Goal: Task Accomplishment & Management: Use online tool/utility

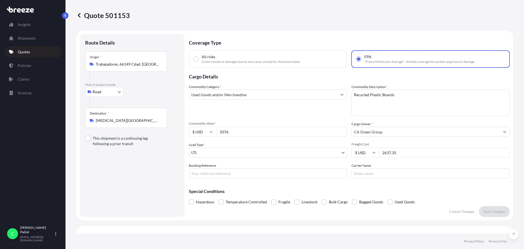
select select "Road"
select select "1"
click at [258, 95] on input "Used Goods and/or Merchandise" at bounding box center [263, 95] width 148 height 10
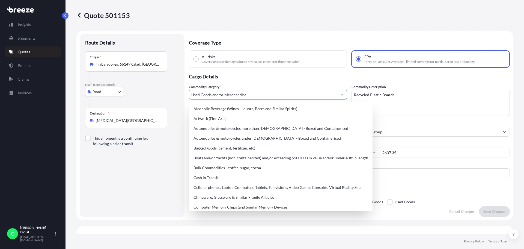
click at [279, 28] on div "Quote 501153" at bounding box center [294, 15] width 437 height 31
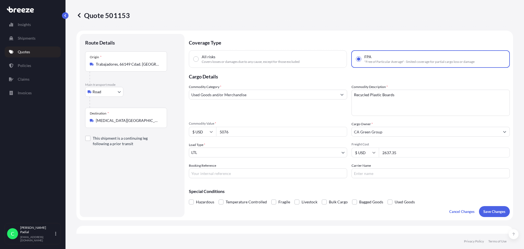
click at [195, 58] on input "All risks Covers losses or damages due to any cause, except for those excluded" at bounding box center [196, 59] width 5 height 5
radio input "true"
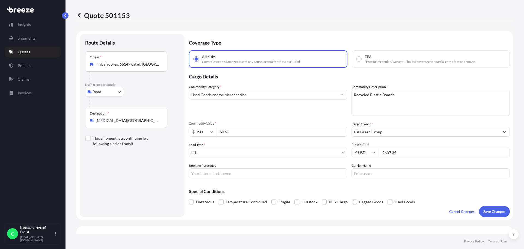
click at [253, 95] on input "Used Goods and/or Merchandise" at bounding box center [263, 95] width 148 height 10
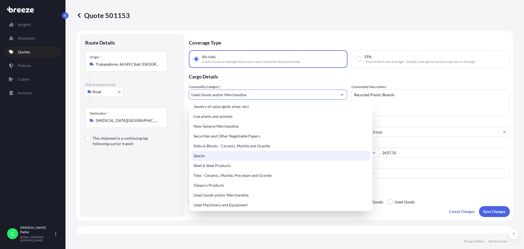
scroll to position [229, 0]
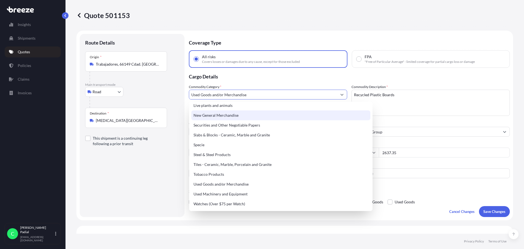
click at [240, 117] on div "New General Merchandise" at bounding box center [280, 115] width 179 height 10
type input "New General Merchandise"
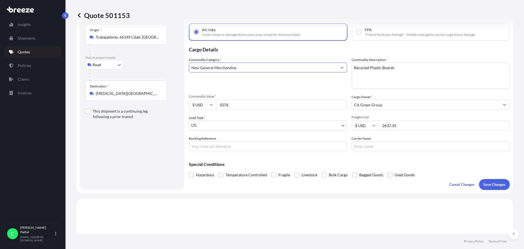
scroll to position [27, 0]
click at [485, 185] on p "Save Changes" at bounding box center [494, 183] width 22 height 5
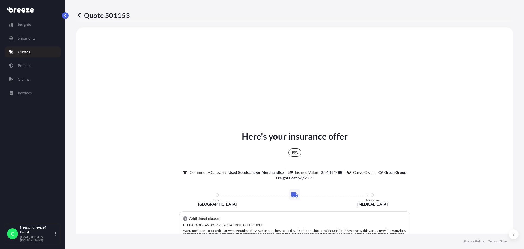
select select "Road"
select select "1"
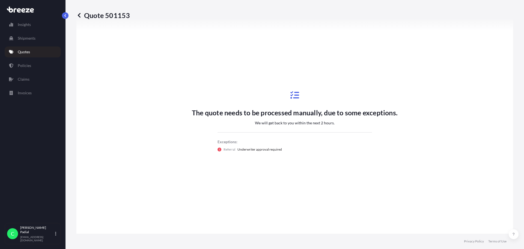
scroll to position [302, 0]
